Goal: Task Accomplishment & Management: Manage account settings

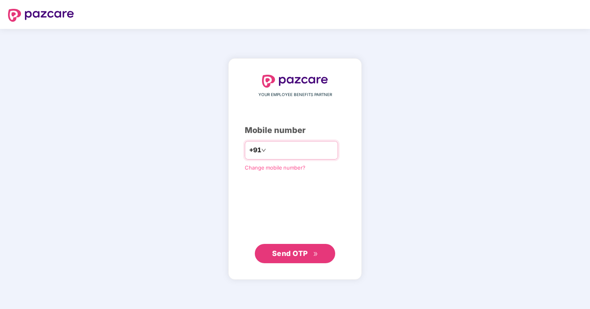
type input "**********"
click at [301, 259] on button "Send OTP" at bounding box center [295, 253] width 80 height 19
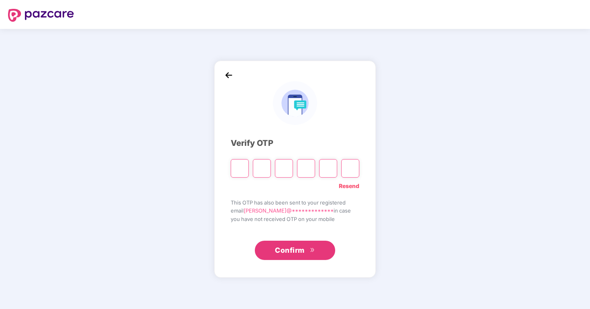
type input "*"
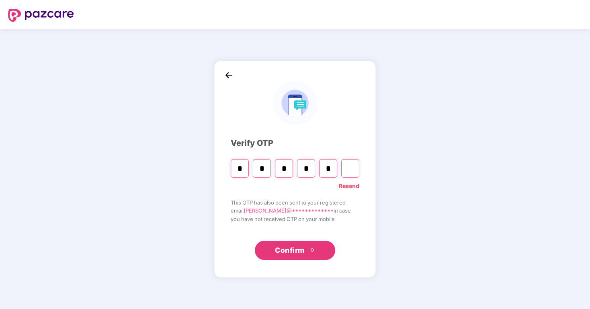
type input "*"
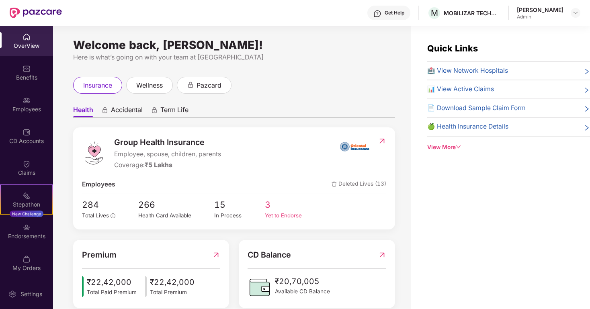
click at [274, 211] on div "Yet to Endorse" at bounding box center [290, 215] width 51 height 8
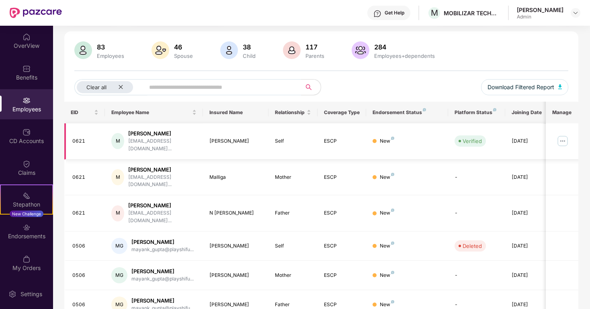
scroll to position [68, 0]
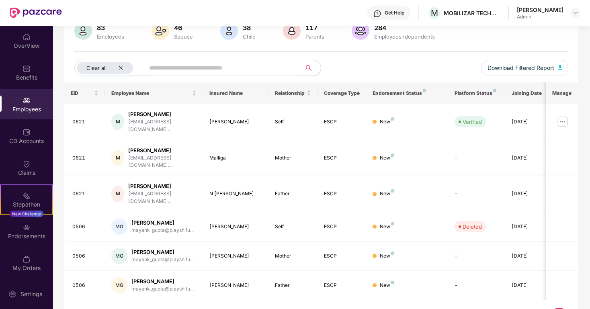
click at [27, 101] on img at bounding box center [27, 100] width 8 height 8
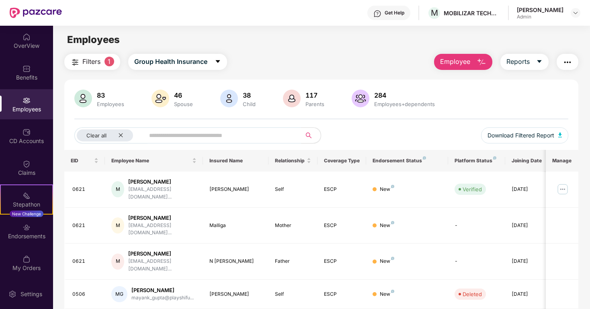
click at [472, 62] on button "Employee" at bounding box center [463, 62] width 58 height 16
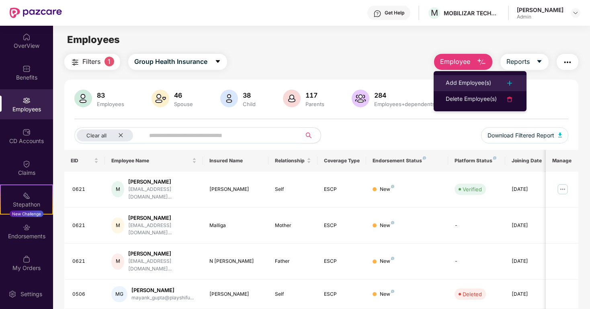
click at [459, 76] on li "Add Employee(s)" at bounding box center [480, 83] width 93 height 16
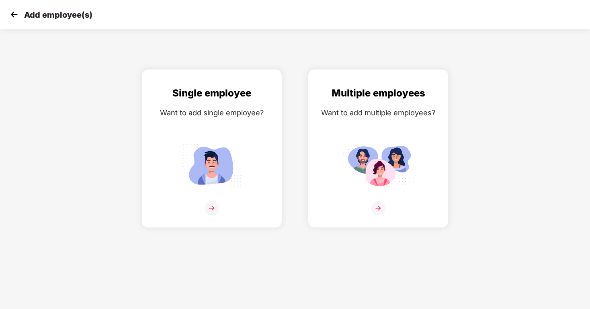
click at [12, 14] on img at bounding box center [14, 14] width 12 height 12
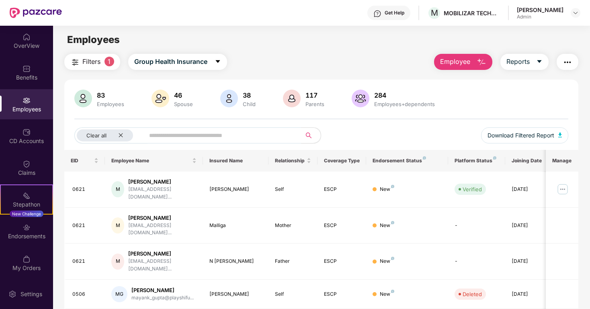
click at [486, 58] on button "Employee" at bounding box center [463, 62] width 58 height 16
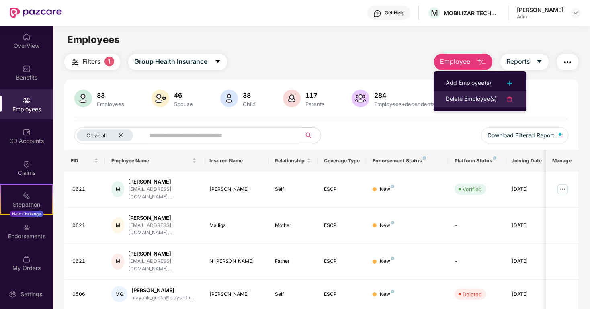
click at [481, 104] on li "Delete Employee(s)" at bounding box center [480, 99] width 93 height 16
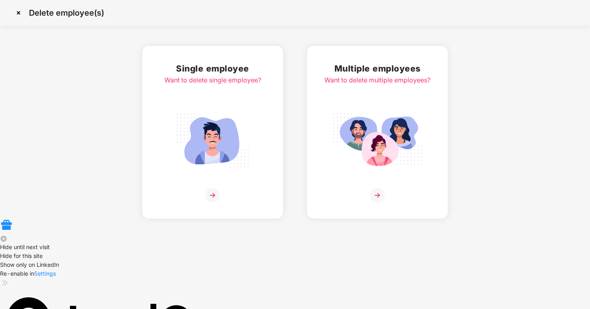
click at [211, 198] on img at bounding box center [212, 195] width 14 height 14
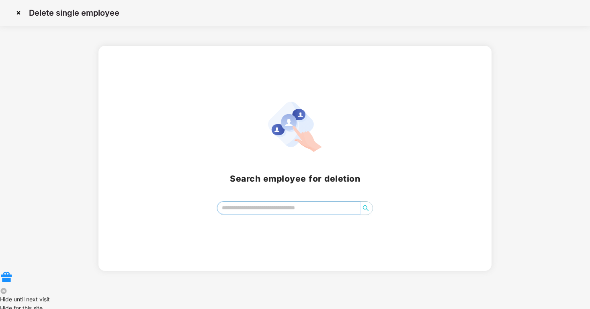
click at [276, 209] on input "search" at bounding box center [288, 208] width 142 height 12
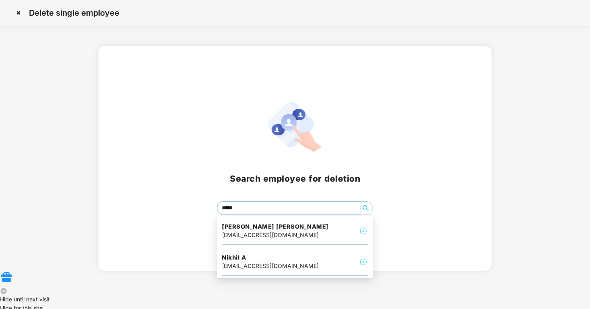
type input "******"
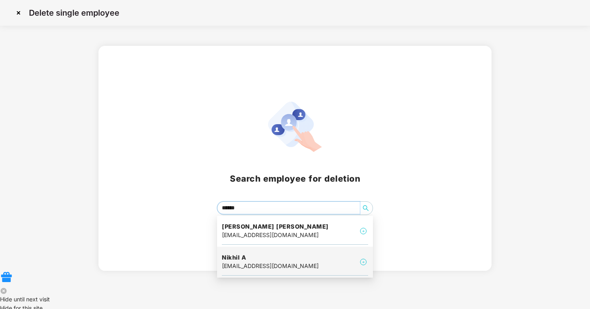
click at [279, 264] on div "[EMAIL_ADDRESS][DOMAIN_NAME]" at bounding box center [270, 266] width 97 height 9
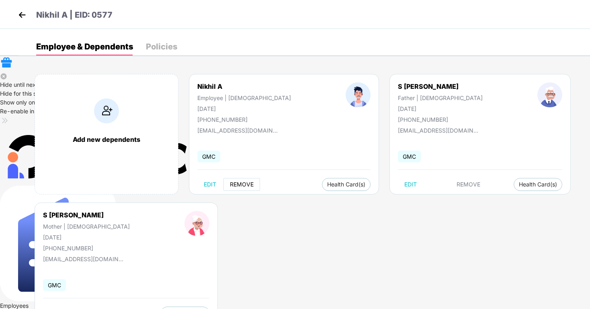
click at [238, 186] on span "REMOVE" at bounding box center [242, 184] width 24 height 6
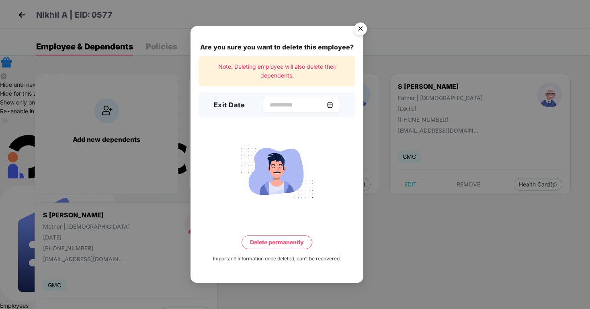
click at [336, 105] on div at bounding box center [301, 105] width 78 height 16
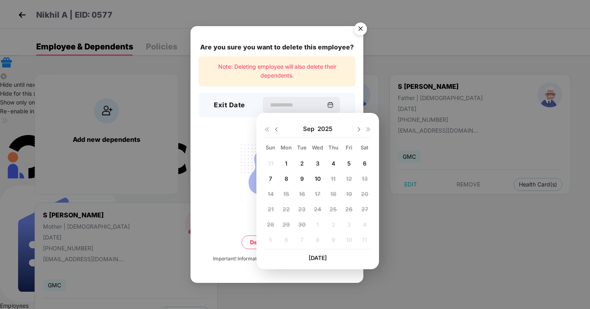
click at [277, 131] on img at bounding box center [276, 129] width 6 height 6
click at [271, 239] on span "31" at bounding box center [271, 239] width 6 height 7
type input "**********"
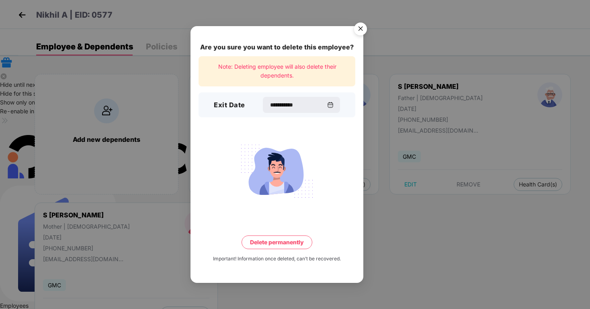
click at [284, 243] on button "Delete permanently" at bounding box center [277, 243] width 71 height 14
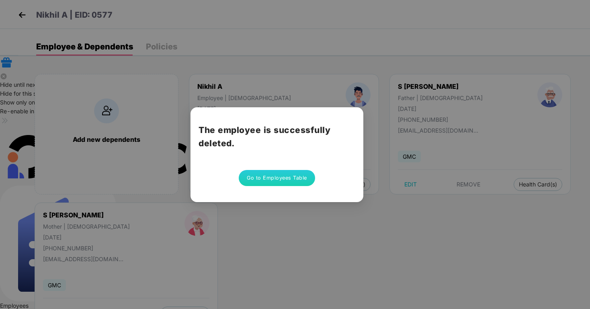
click at [282, 174] on button "Go to Employees Table" at bounding box center [277, 178] width 76 height 16
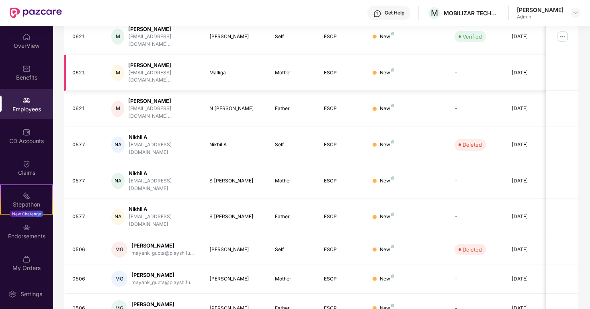
scroll to position [156, 0]
